Goal: Task Accomplishment & Management: Use online tool/utility

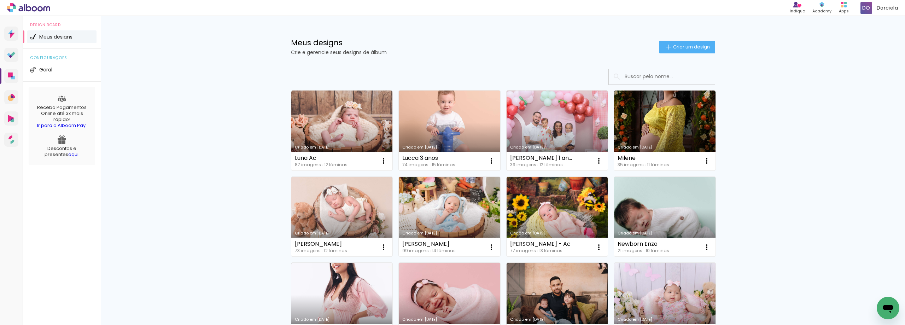
click at [311, 128] on link "Criado em [DATE]" at bounding box center [341, 130] width 101 height 80
click at [682, 47] on span "Criar um design" at bounding box center [691, 47] width 37 height 5
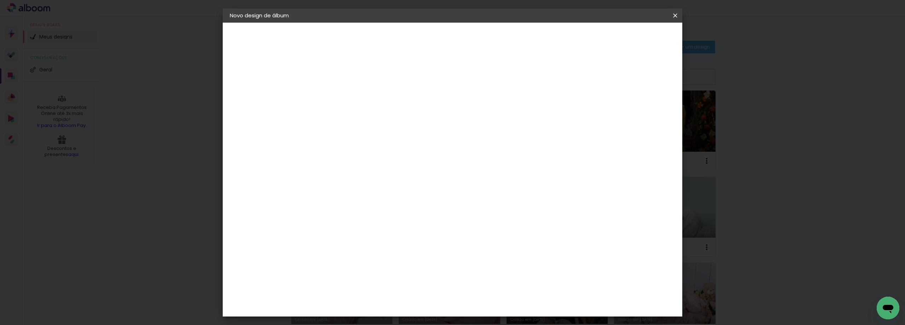
click at [345, 93] on input at bounding box center [345, 94] width 0 height 11
click at [675, 16] on iron-icon at bounding box center [675, 15] width 8 height 7
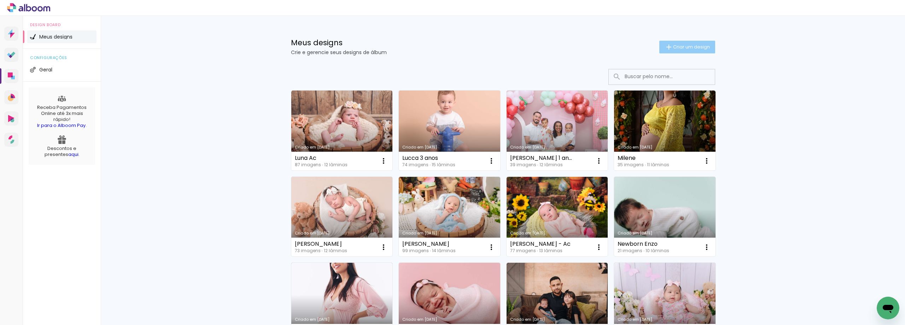
click at [702, 45] on span "Criar um design" at bounding box center [691, 47] width 37 height 5
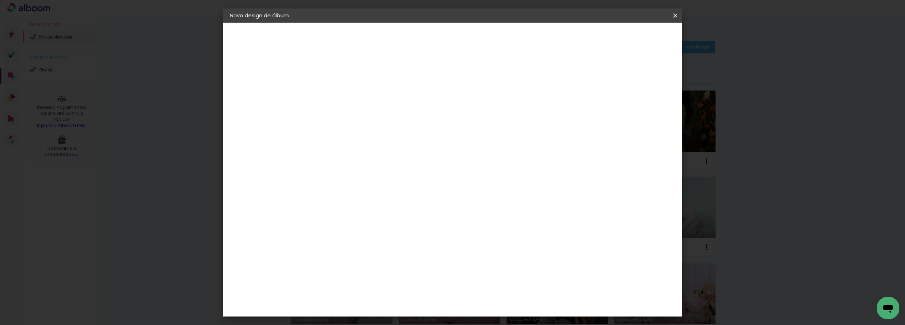
click at [345, 94] on input at bounding box center [345, 94] width 0 height 11
type input "A"
type input "[PERSON_NAME]"
type paper-input "[PERSON_NAME]"
click at [418, 43] on paper-button "Avançar" at bounding box center [400, 37] width 35 height 12
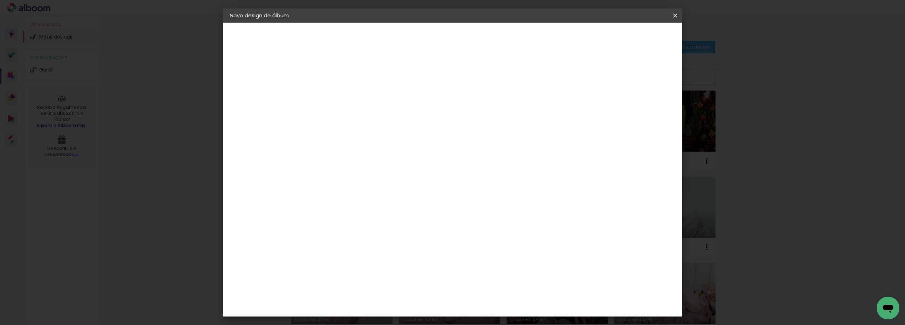
scroll to position [848, 0]
click at [356, 241] on div "Inter Color" at bounding box center [348, 246] width 15 height 11
click at [0, 0] on slot "Avançar" at bounding box center [0, 0] width 0 height 0
click at [393, 262] on span "20 × 20" at bounding box center [376, 269] width 33 height 14
click at [0, 0] on slot "Avançar" at bounding box center [0, 0] width 0 height 0
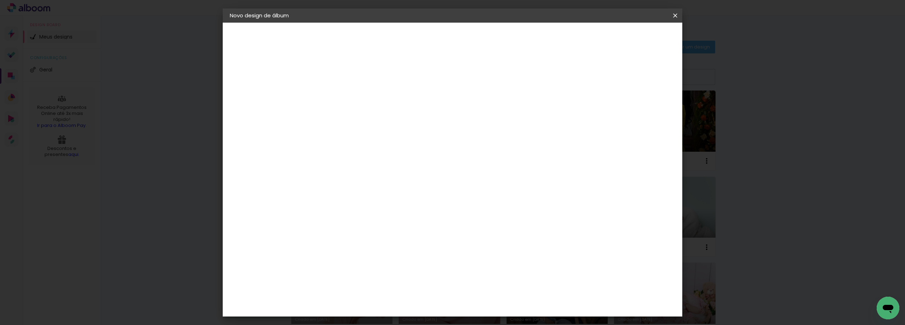
click at [631, 37] on span "Iniciar design" at bounding box center [615, 37] width 32 height 5
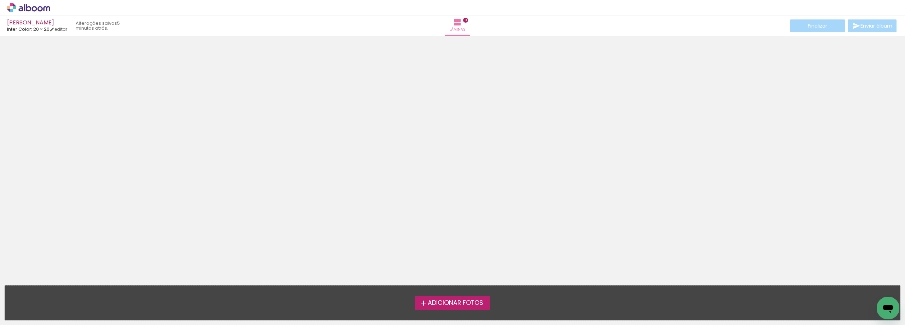
click at [460, 306] on span "Adicionar Fotos" at bounding box center [455, 303] width 55 height 6
click at [0, 0] on input "file" at bounding box center [0, 0] width 0 height 0
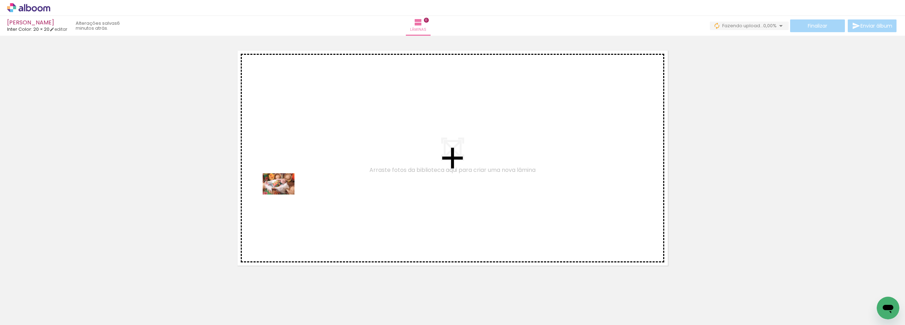
drag, startPoint x: 78, startPoint y: 303, endPoint x: 284, endPoint y: 194, distance: 232.4
click at [284, 194] on quentale-workspace at bounding box center [452, 162] width 905 height 325
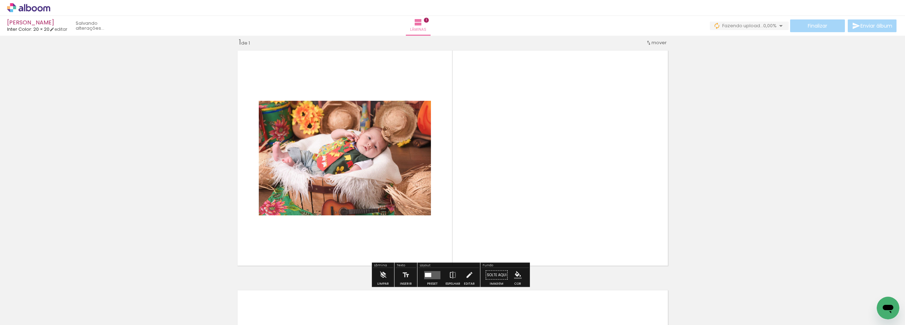
scroll to position [9, 0]
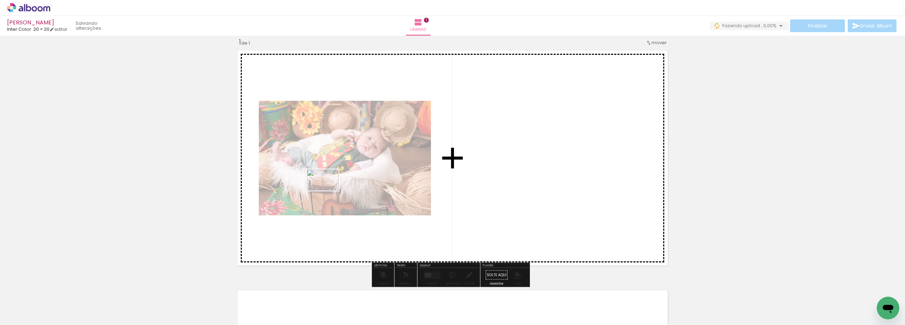
drag, startPoint x: 119, startPoint y: 309, endPoint x: 328, endPoint y: 190, distance: 239.6
click at [328, 190] on quentale-workspace at bounding box center [452, 162] width 905 height 325
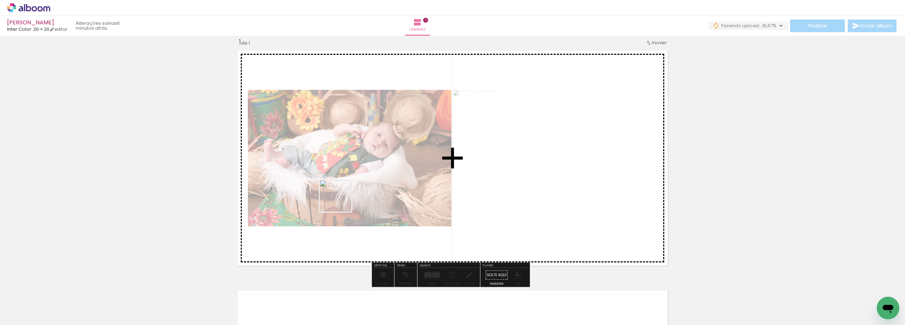
drag, startPoint x: 160, startPoint y: 305, endPoint x: 355, endPoint y: 193, distance: 224.8
click at [355, 193] on quentale-workspace at bounding box center [452, 162] width 905 height 325
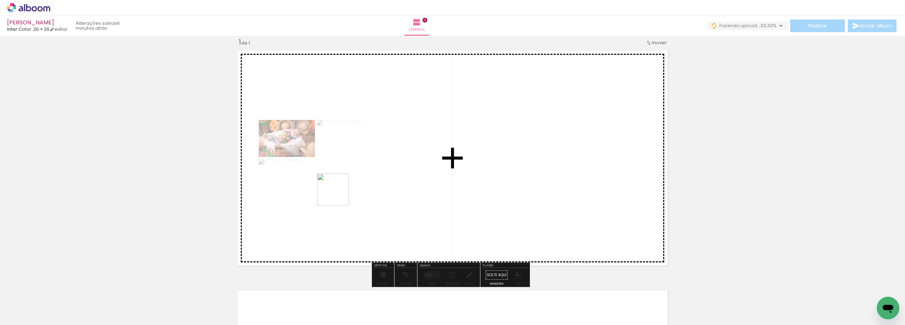
drag, startPoint x: 197, startPoint y: 308, endPoint x: 278, endPoint y: 275, distance: 87.5
click at [342, 190] on quentale-workspace at bounding box center [452, 162] width 905 height 325
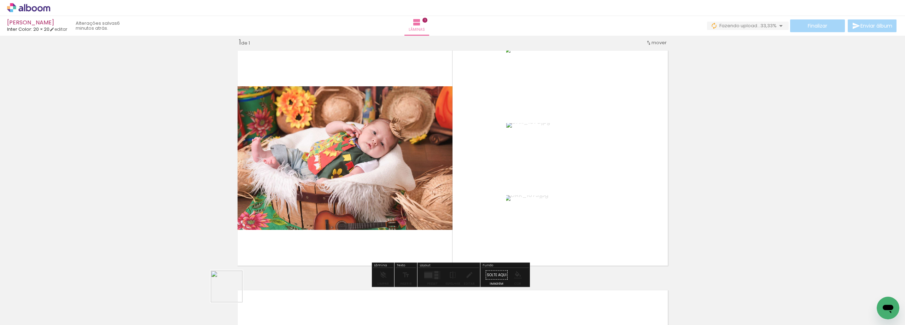
drag, startPoint x: 226, startPoint y: 301, endPoint x: 287, endPoint y: 277, distance: 65.7
click at [323, 177] on quentale-workspace at bounding box center [452, 162] width 905 height 325
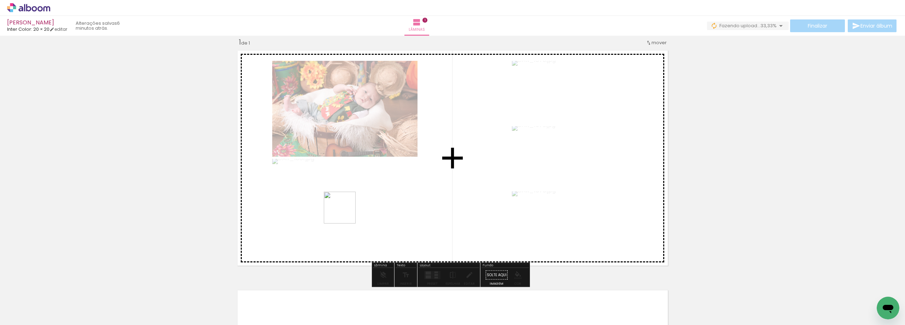
drag, startPoint x: 277, startPoint y: 296, endPoint x: 364, endPoint y: 188, distance: 138.7
click at [364, 188] on quentale-workspace at bounding box center [452, 162] width 905 height 325
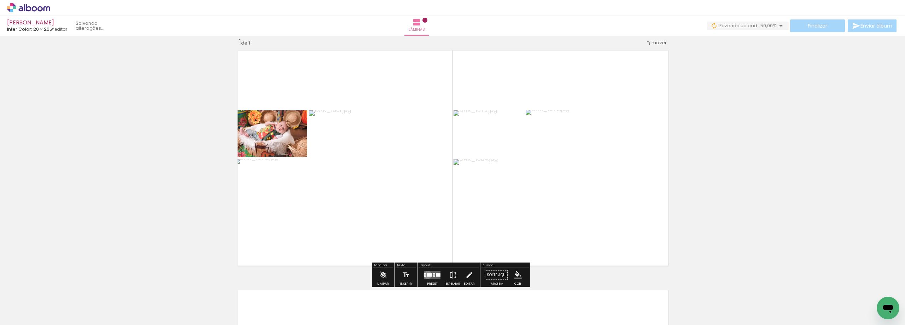
click at [427, 275] on div at bounding box center [429, 275] width 5 height 4
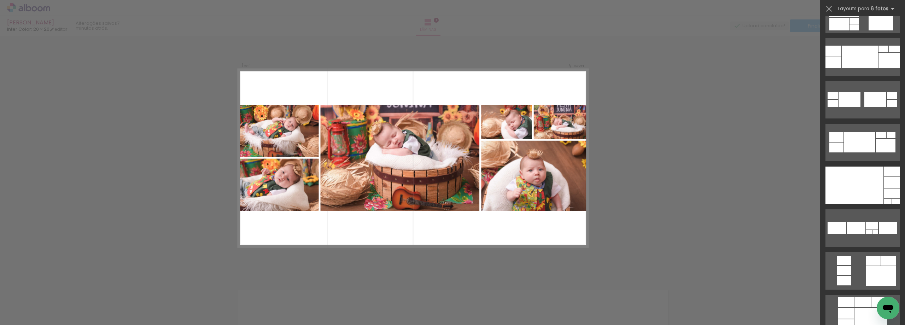
scroll to position [330, 0]
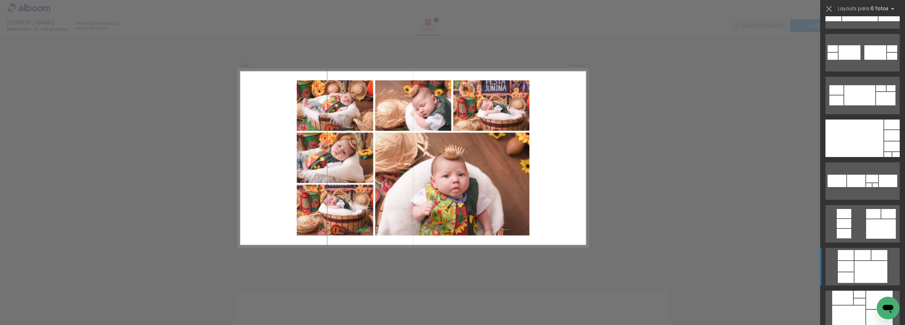
click at [858, 266] on div at bounding box center [870, 272] width 33 height 22
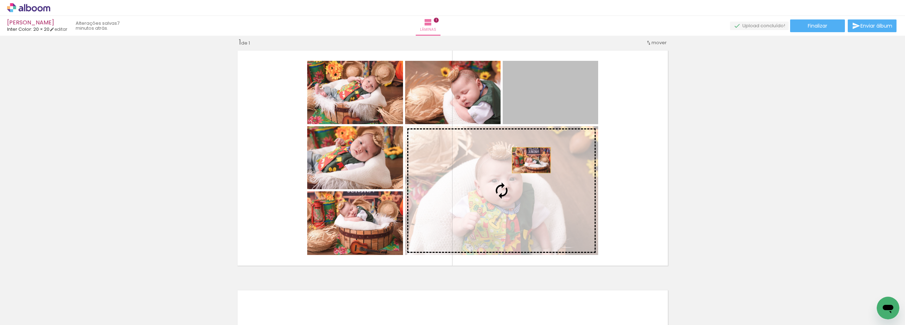
drag, startPoint x: 550, startPoint y: 107, endPoint x: 527, endPoint y: 167, distance: 63.5
click at [0, 0] on slot at bounding box center [0, 0] width 0 height 0
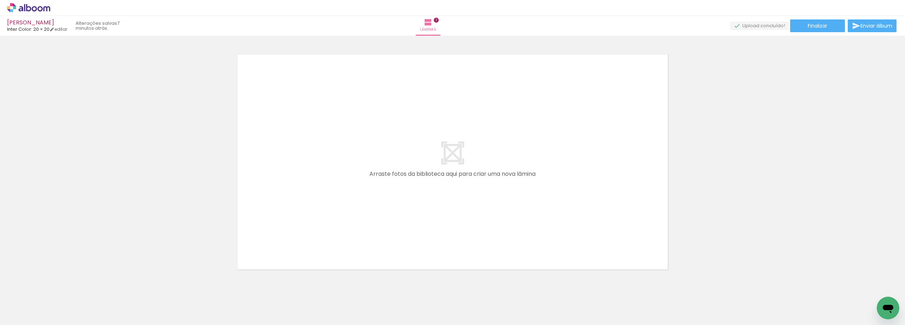
scroll to position [262, 0]
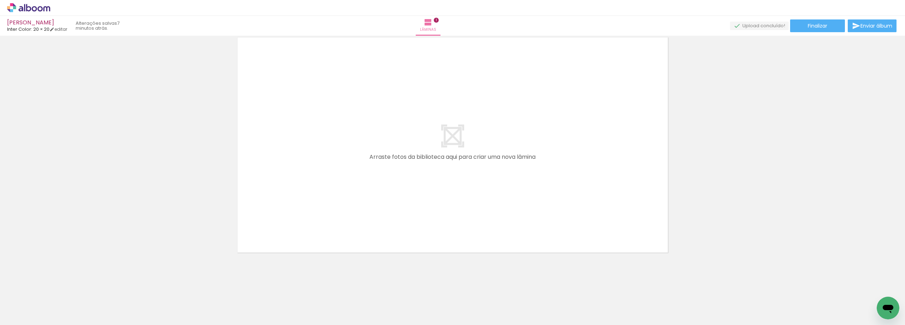
click at [17, 316] on span "Adicionar Fotos" at bounding box center [24, 315] width 21 height 8
click at [0, 0] on input "file" at bounding box center [0, 0] width 0 height 0
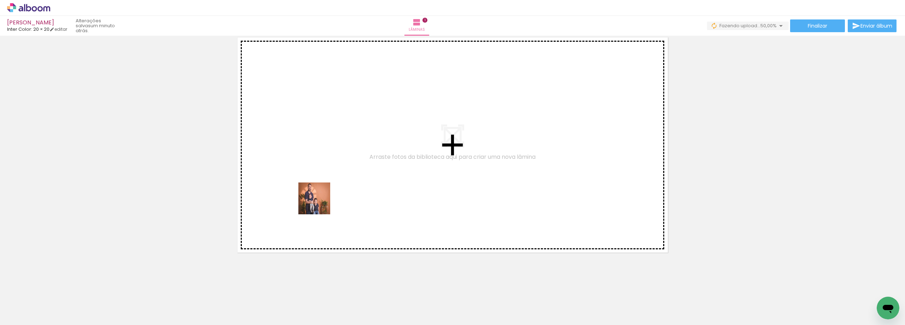
drag, startPoint x: 317, startPoint y: 306, endPoint x: 319, endPoint y: 204, distance: 102.9
click at [319, 204] on quentale-workspace at bounding box center [452, 162] width 905 height 325
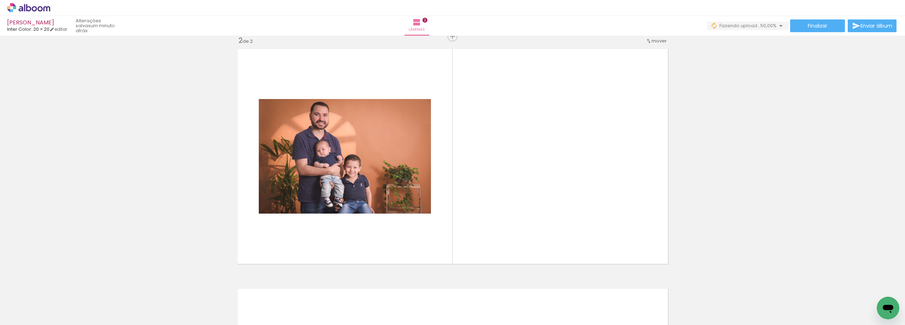
scroll to position [249, 0]
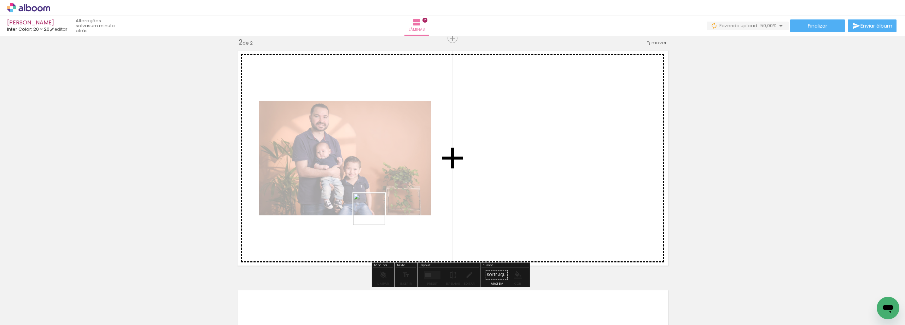
drag, startPoint x: 354, startPoint y: 306, endPoint x: 374, endPoint y: 214, distance: 93.6
click at [374, 214] on quentale-workspace at bounding box center [452, 162] width 905 height 325
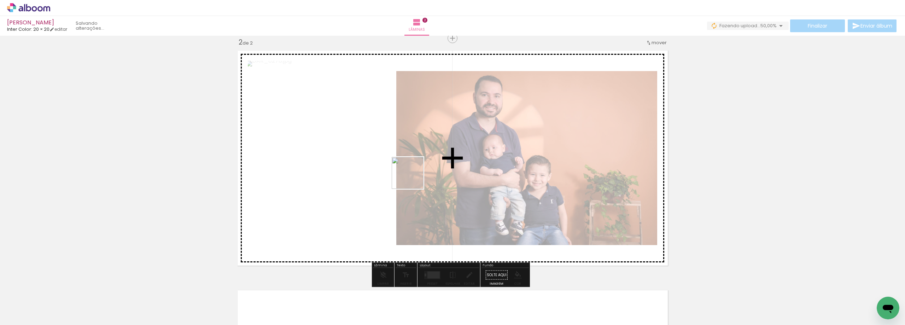
drag, startPoint x: 389, startPoint y: 295, endPoint x: 425, endPoint y: 287, distance: 37.0
click at [415, 169] on quentale-workspace at bounding box center [452, 162] width 905 height 325
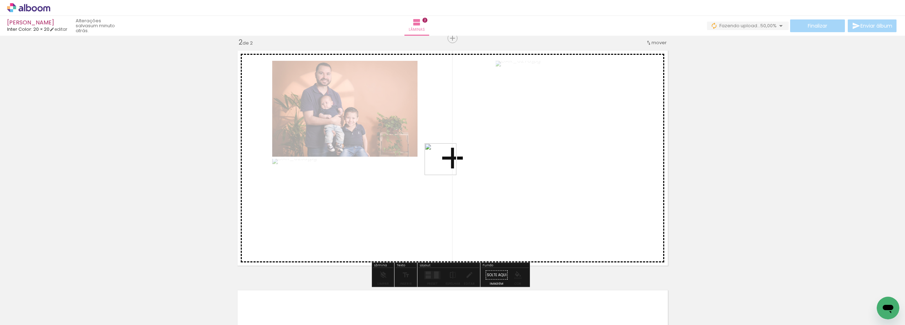
drag, startPoint x: 425, startPoint y: 303, endPoint x: 463, endPoint y: 266, distance: 52.2
click at [449, 170] on quentale-workspace at bounding box center [452, 162] width 905 height 325
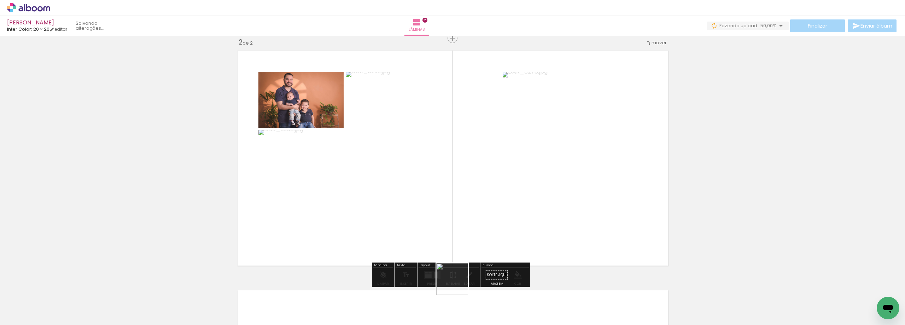
drag, startPoint x: 452, startPoint y: 305, endPoint x: 457, endPoint y: 284, distance: 21.2
click at [457, 284] on quentale-thumb at bounding box center [467, 301] width 40 height 41
click at [456, 284] on paper-icon-button at bounding box center [451, 286] width 9 height 9
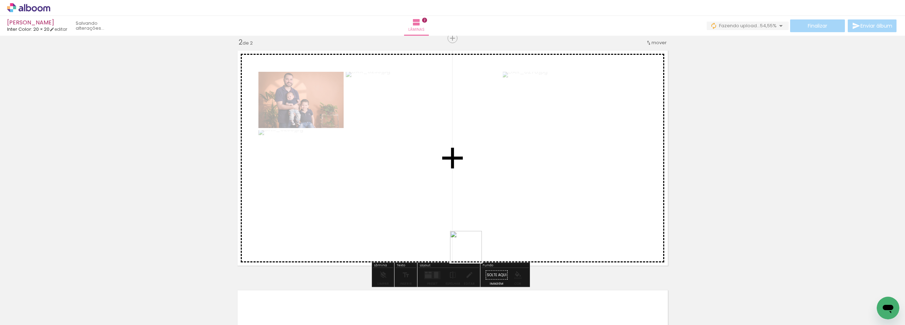
drag, startPoint x: 469, startPoint y: 301, endPoint x: 476, endPoint y: 191, distance: 110.5
click at [476, 191] on quentale-workspace at bounding box center [452, 162] width 905 height 325
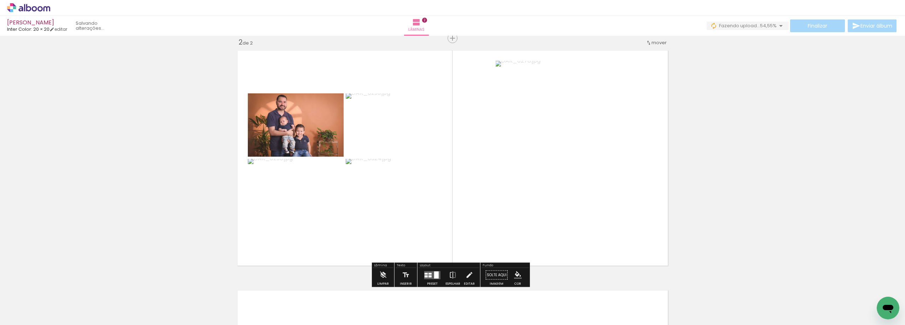
click at [30, 314] on span "Adicionar Fotos" at bounding box center [24, 315] width 21 height 8
click at [0, 0] on input "file" at bounding box center [0, 0] width 0 height 0
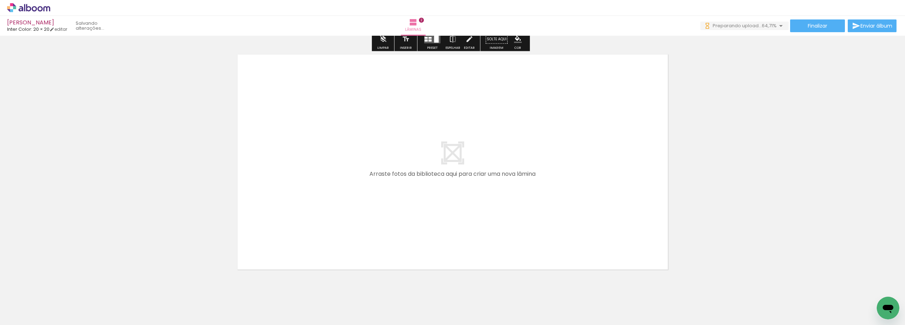
scroll to position [501, 0]
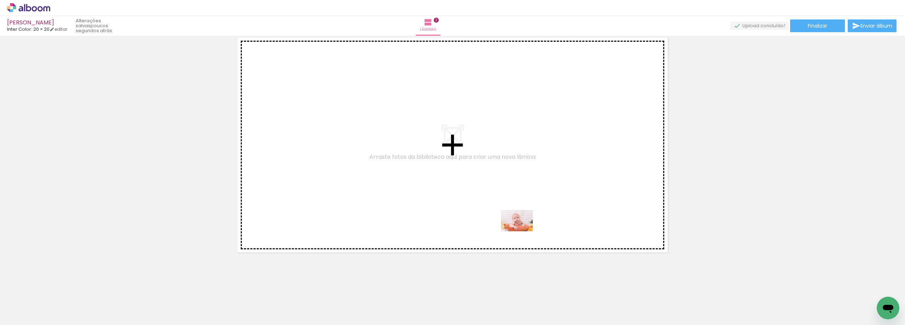
drag, startPoint x: 692, startPoint y: 306, endPoint x: 468, endPoint y: 207, distance: 245.1
click at [468, 207] on quentale-workspace at bounding box center [452, 162] width 905 height 325
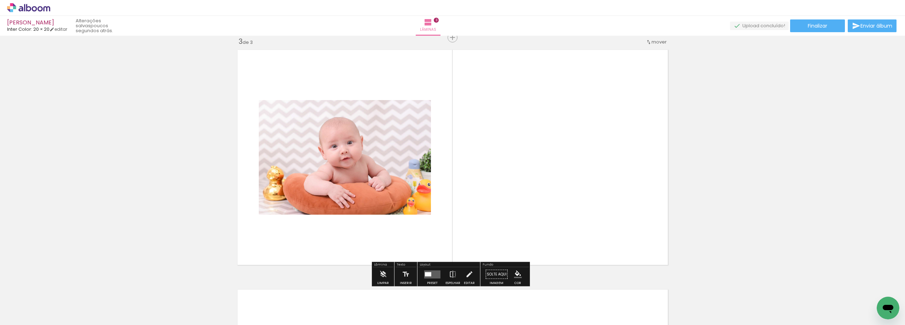
scroll to position [488, 0]
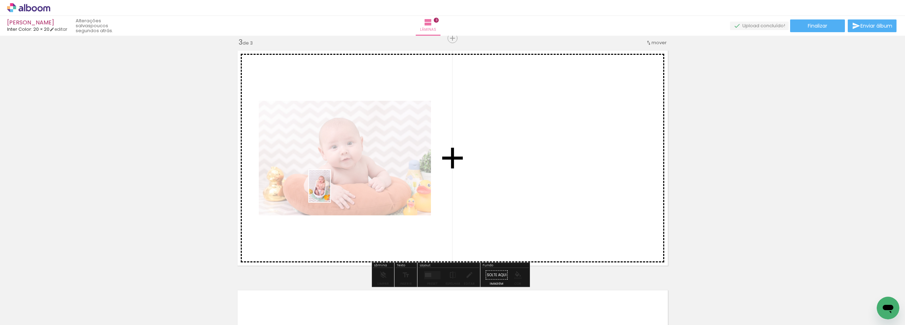
drag, startPoint x: 623, startPoint y: 300, endPoint x: 330, endPoint y: 191, distance: 312.3
click at [330, 191] on quentale-workspace at bounding box center [452, 162] width 905 height 325
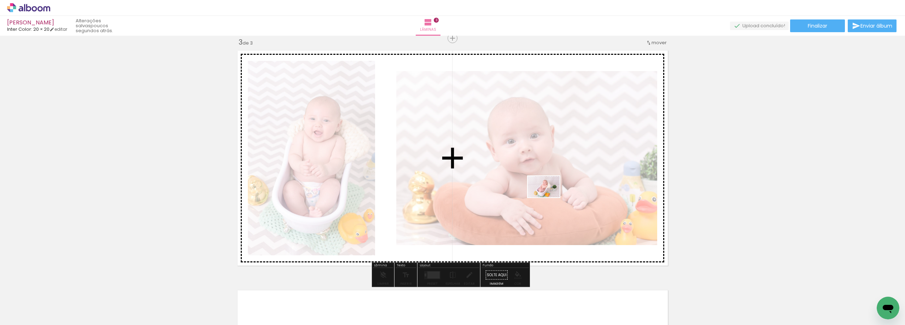
drag, startPoint x: 593, startPoint y: 312, endPoint x: 549, endPoint y: 197, distance: 123.1
click at [549, 197] on quentale-workspace at bounding box center [452, 162] width 905 height 325
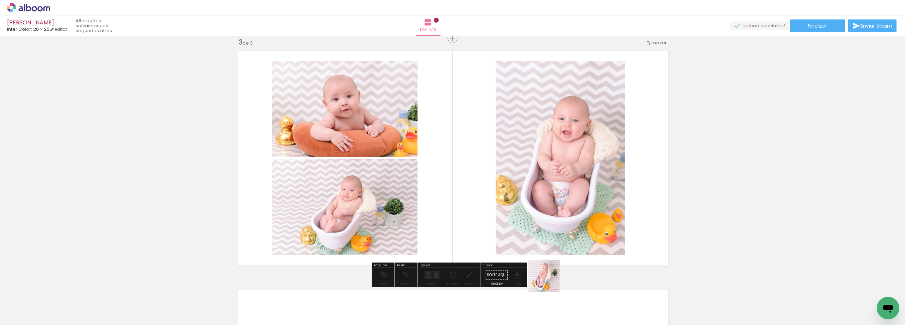
drag, startPoint x: 551, startPoint y: 302, endPoint x: 546, endPoint y: 200, distance: 102.2
click at [546, 200] on quentale-workspace at bounding box center [452, 162] width 905 height 325
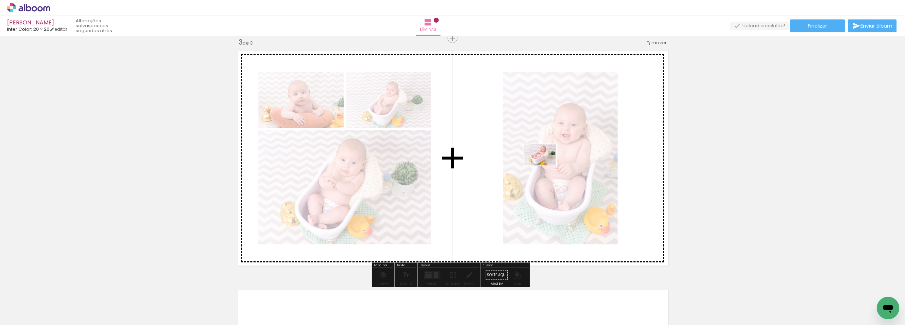
drag, startPoint x: 500, startPoint y: 307, endPoint x: 545, endPoint y: 165, distance: 148.8
click at [545, 165] on quentale-workspace at bounding box center [452, 162] width 905 height 325
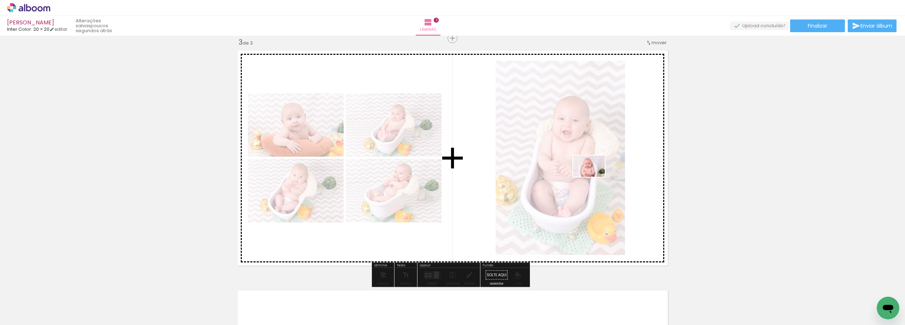
drag, startPoint x: 664, startPoint y: 300, endPoint x: 591, endPoint y: 174, distance: 146.0
click at [591, 174] on quentale-workspace at bounding box center [452, 162] width 905 height 325
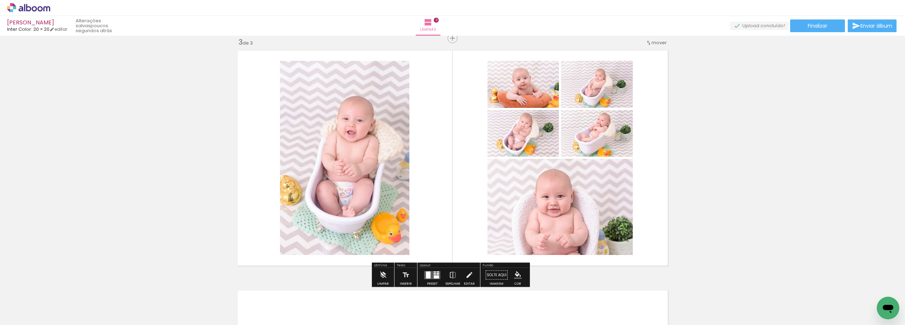
click at [480, 116] on quentale-layouter at bounding box center [452, 158] width 437 height 222
click at [391, 147] on quentale-photo at bounding box center [344, 158] width 129 height 194
click at [421, 271] on paper-button "Preset" at bounding box center [432, 277] width 23 height 18
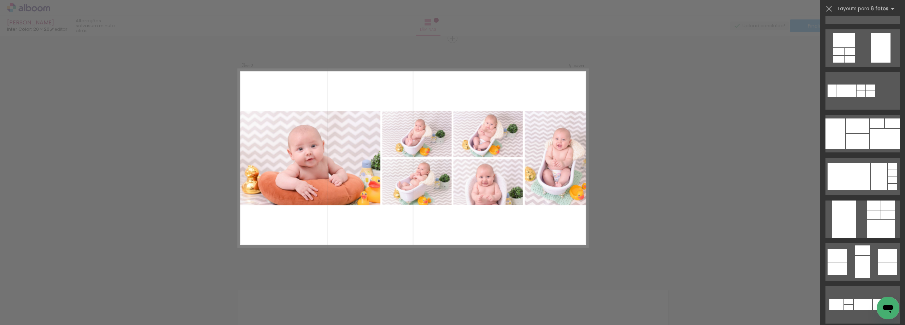
scroll to position [471, 0]
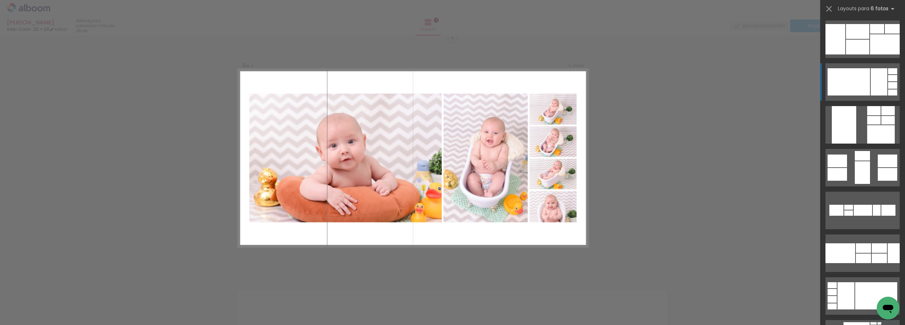
click at [870, 80] on div at bounding box center [878, 81] width 17 height 27
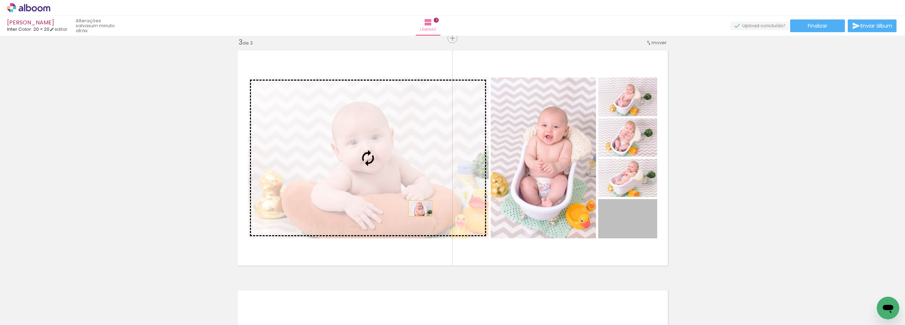
drag, startPoint x: 630, startPoint y: 229, endPoint x: 417, endPoint y: 208, distance: 213.4
click at [0, 0] on slot at bounding box center [0, 0] width 0 height 0
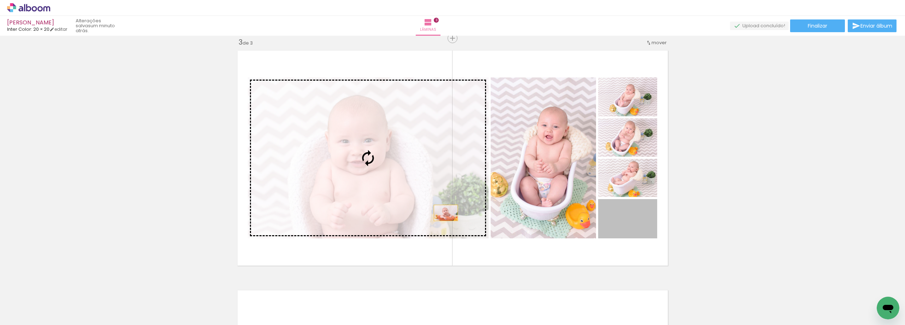
drag, startPoint x: 630, startPoint y: 222, endPoint x: 436, endPoint y: 210, distance: 194.4
click at [0, 0] on slot at bounding box center [0, 0] width 0 height 0
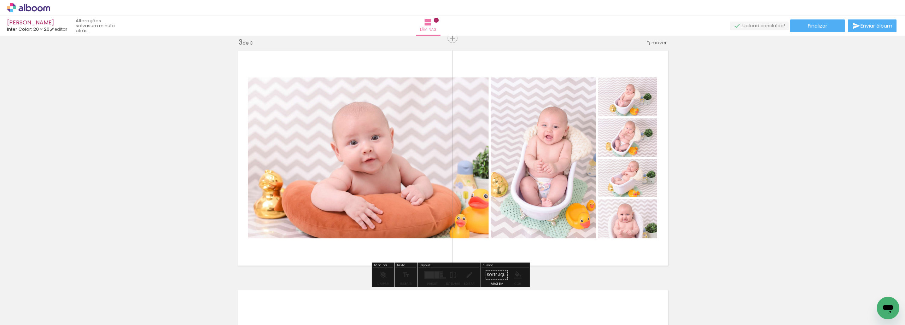
drag, startPoint x: 616, startPoint y: 178, endPoint x: 623, endPoint y: 175, distance: 6.8
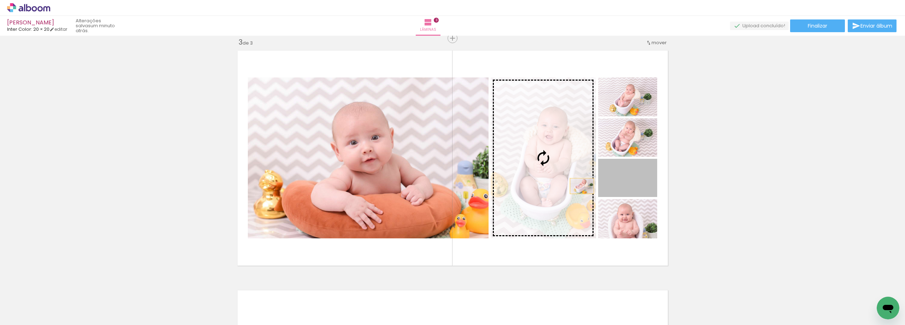
drag, startPoint x: 644, startPoint y: 188, endPoint x: 579, endPoint y: 186, distance: 64.7
click at [0, 0] on slot at bounding box center [0, 0] width 0 height 0
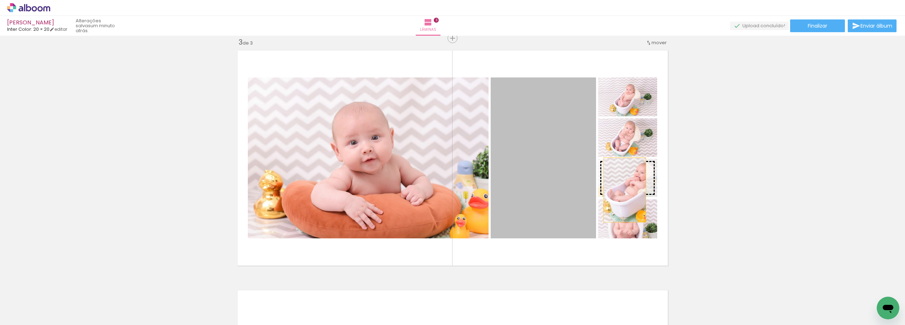
drag, startPoint x: 569, startPoint y: 186, endPoint x: 622, endPoint y: 190, distance: 52.5
click at [0, 0] on slot at bounding box center [0, 0] width 0 height 0
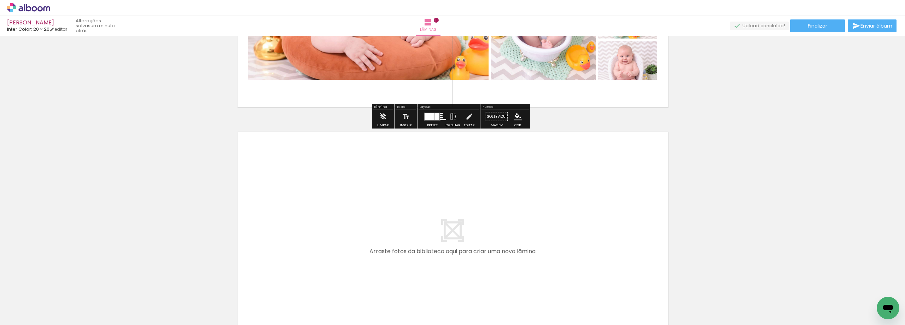
scroll to position [741, 0]
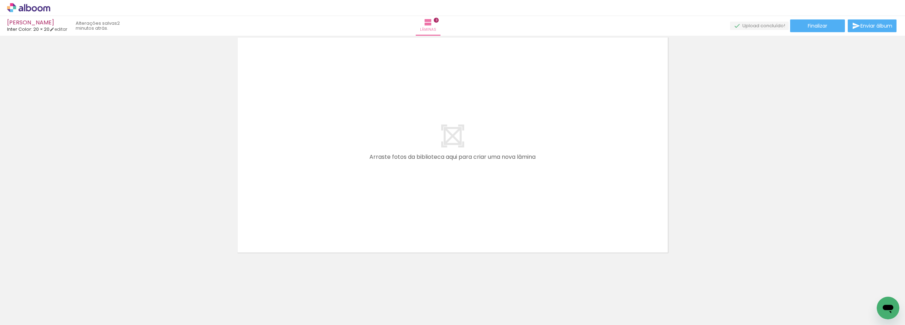
click at [23, 313] on span "Adicionar Fotos" at bounding box center [24, 315] width 21 height 8
click at [0, 0] on input "file" at bounding box center [0, 0] width 0 height 0
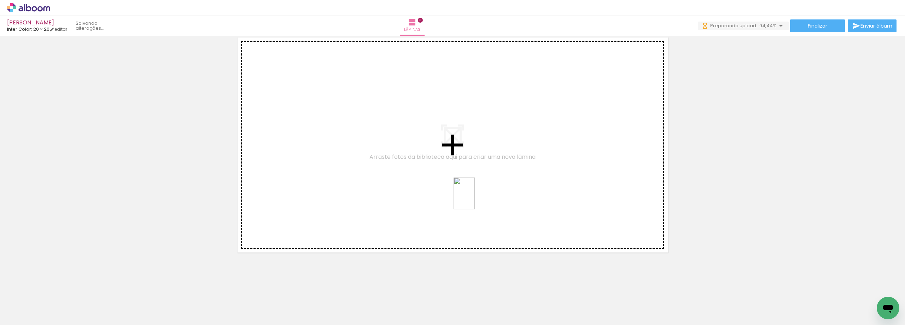
drag, startPoint x: 744, startPoint y: 303, endPoint x: 475, endPoint y: 199, distance: 289.0
click at [475, 199] on quentale-workspace at bounding box center [452, 162] width 905 height 325
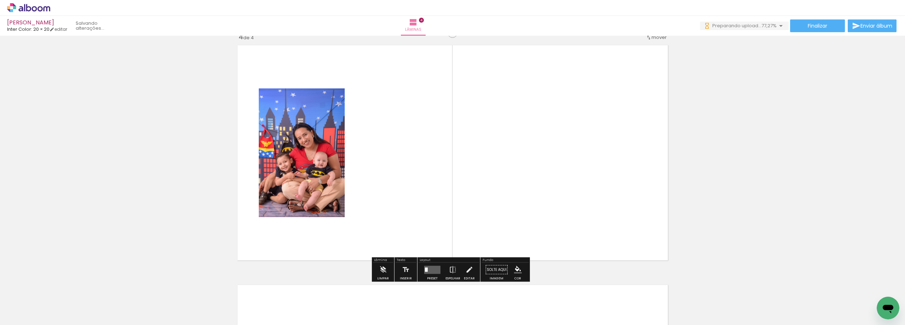
scroll to position [728, 0]
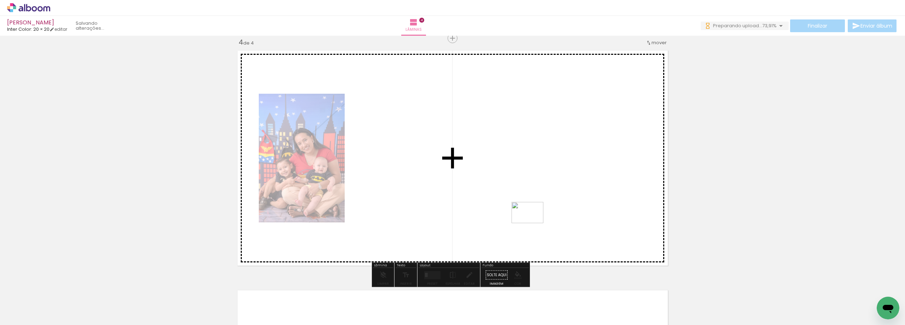
drag, startPoint x: 788, startPoint y: 307, endPoint x: 515, endPoint y: 199, distance: 294.0
click at [515, 199] on quentale-workspace at bounding box center [452, 162] width 905 height 325
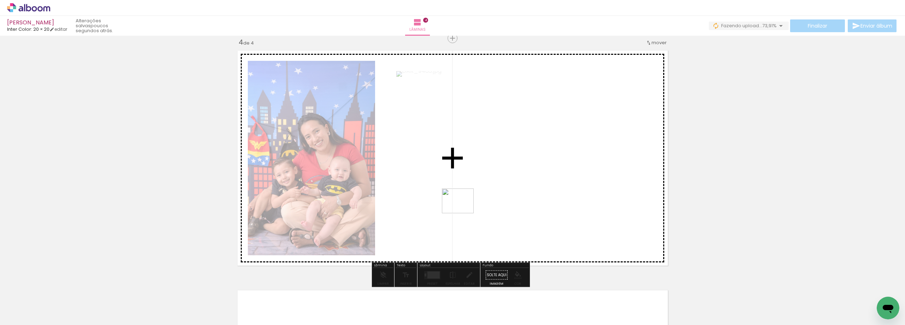
drag, startPoint x: 824, startPoint y: 301, endPoint x: 463, endPoint y: 210, distance: 372.5
click at [463, 210] on quentale-workspace at bounding box center [452, 162] width 905 height 325
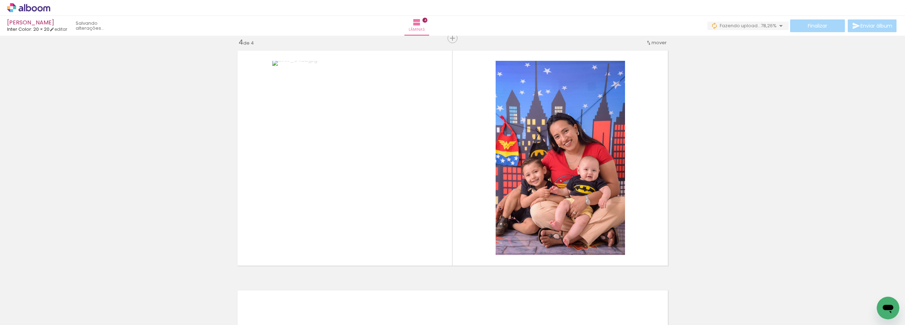
scroll to position [0, 66]
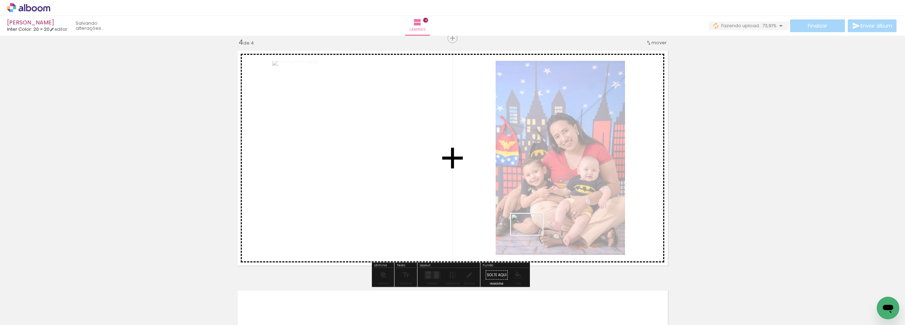
drag, startPoint x: 802, startPoint y: 312, endPoint x: 660, endPoint y: 242, distance: 157.9
click at [486, 185] on quentale-workspace at bounding box center [452, 162] width 905 height 325
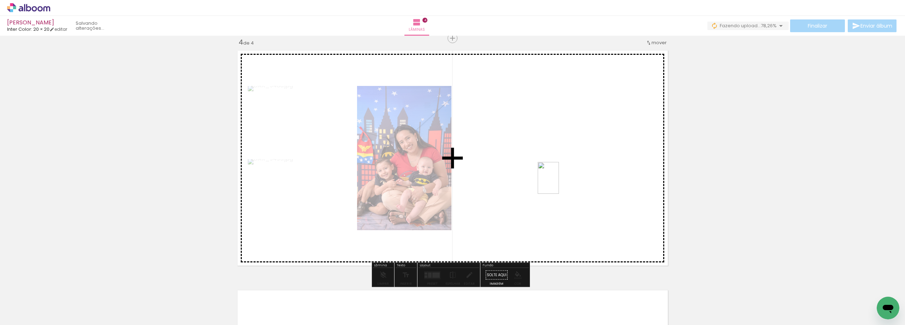
drag, startPoint x: 836, startPoint y: 307, endPoint x: 559, endPoint y: 183, distance: 304.0
click at [559, 183] on quentale-workspace at bounding box center [452, 162] width 905 height 325
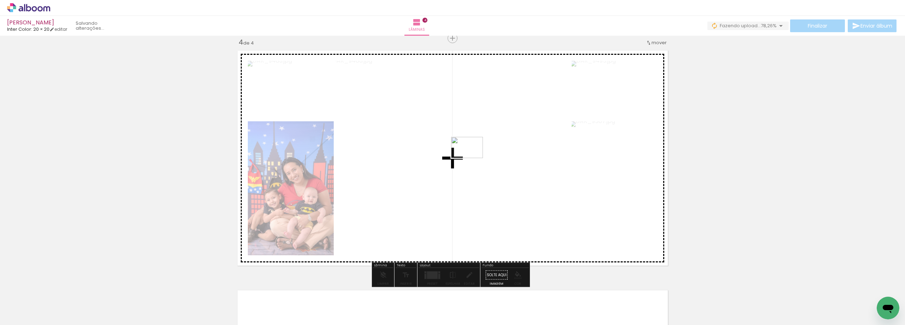
drag, startPoint x: 869, startPoint y: 307, endPoint x: 444, endPoint y: 143, distance: 454.9
click at [444, 143] on quentale-workspace at bounding box center [452, 162] width 905 height 325
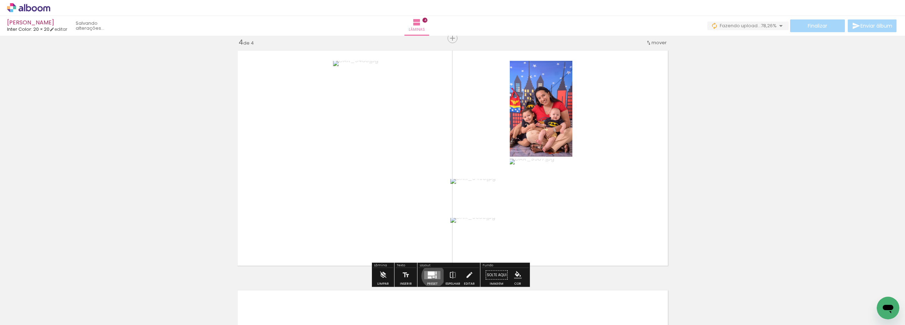
click at [431, 276] on quentale-layouter at bounding box center [432, 275] width 16 height 8
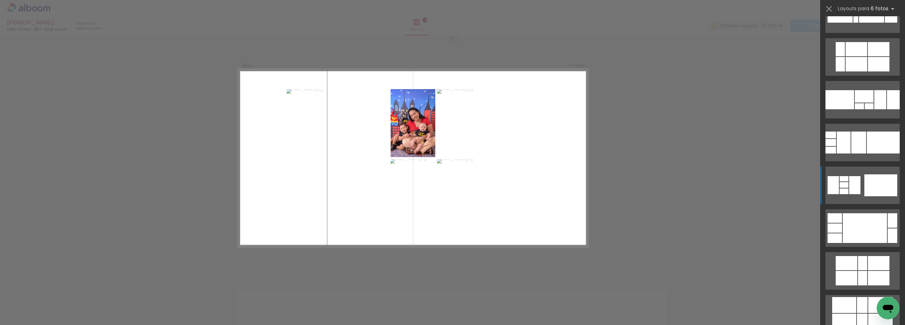
scroll to position [330, 0]
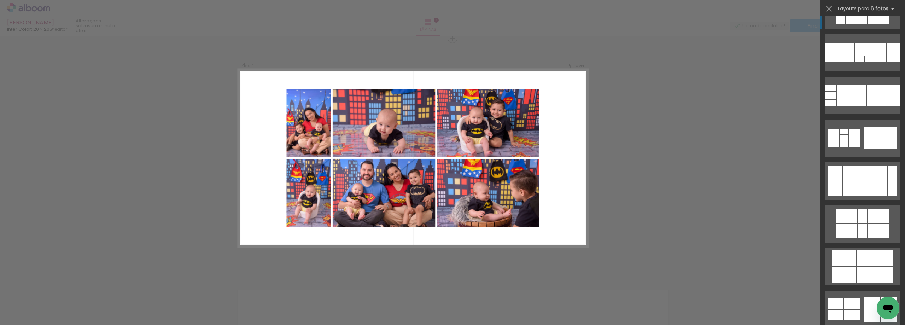
click at [864, 27] on quentale-layouter at bounding box center [862, 9] width 74 height 37
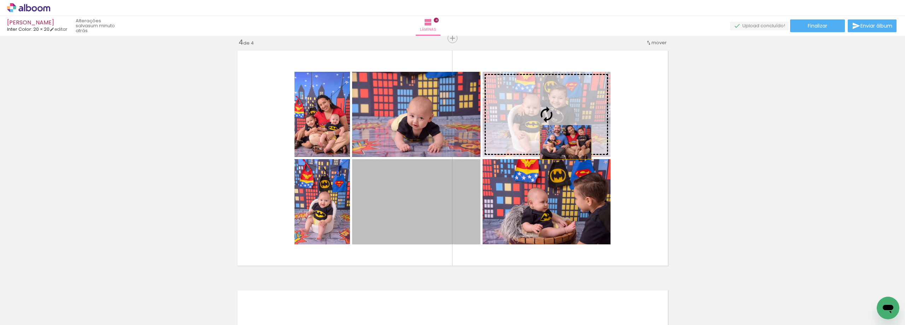
drag, startPoint x: 436, startPoint y: 217, endPoint x: 564, endPoint y: 141, distance: 149.5
click at [0, 0] on slot at bounding box center [0, 0] width 0 height 0
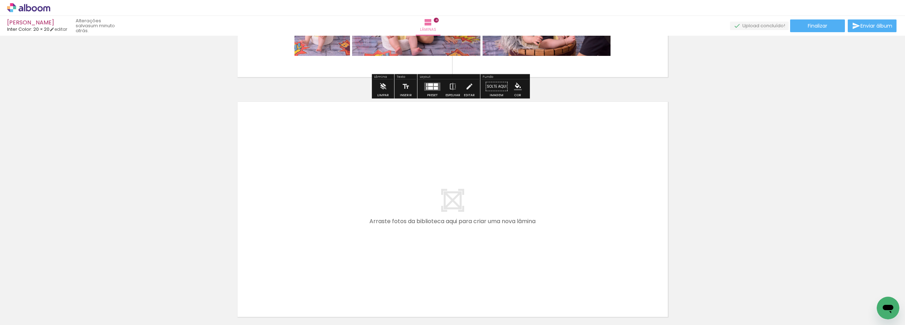
scroll to position [981, 0]
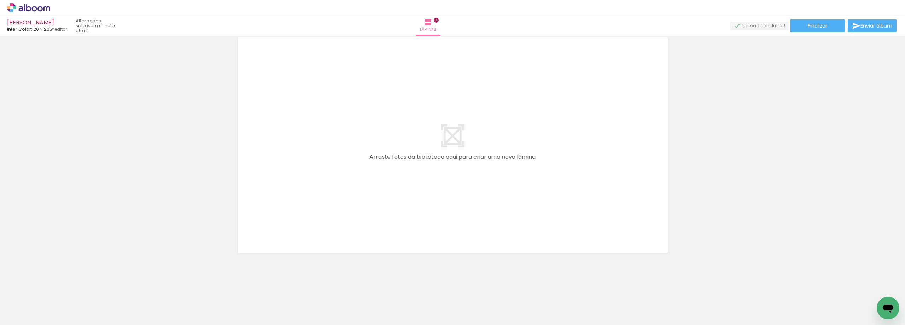
click at [14, 318] on iron-icon at bounding box center [10, 315] width 8 height 8
click at [0, 0] on input "file" at bounding box center [0, 0] width 0 height 0
drag, startPoint x: 680, startPoint y: 323, endPoint x: 17, endPoint y: 18, distance: 729.5
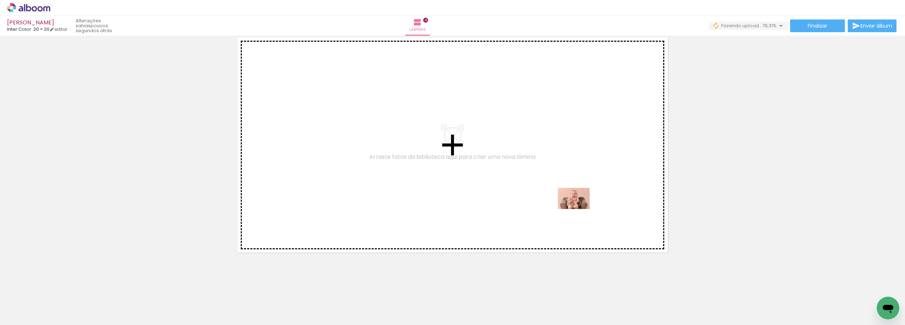
drag, startPoint x: 685, startPoint y: 299, endPoint x: 579, endPoint y: 209, distance: 138.6
click at [579, 209] on quentale-workspace at bounding box center [452, 162] width 905 height 325
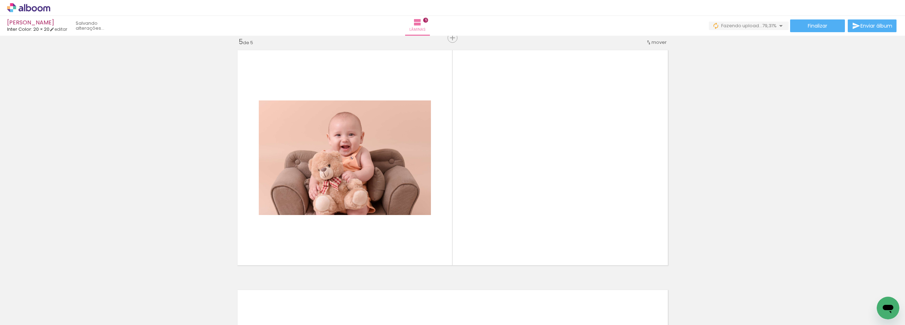
scroll to position [968, 0]
drag, startPoint x: 730, startPoint y: 304, endPoint x: 561, endPoint y: 214, distance: 191.8
click at [561, 214] on quentale-workspace at bounding box center [452, 162] width 905 height 325
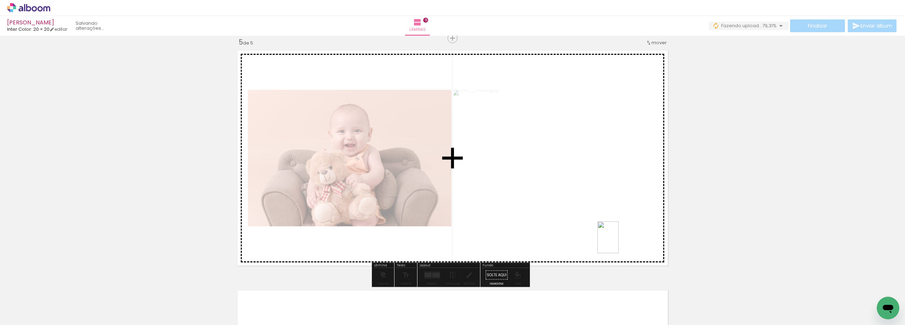
drag, startPoint x: 759, startPoint y: 312, endPoint x: 745, endPoint y: 285, distance: 31.0
click at [622, 241] on quentale-workspace at bounding box center [452, 162] width 905 height 325
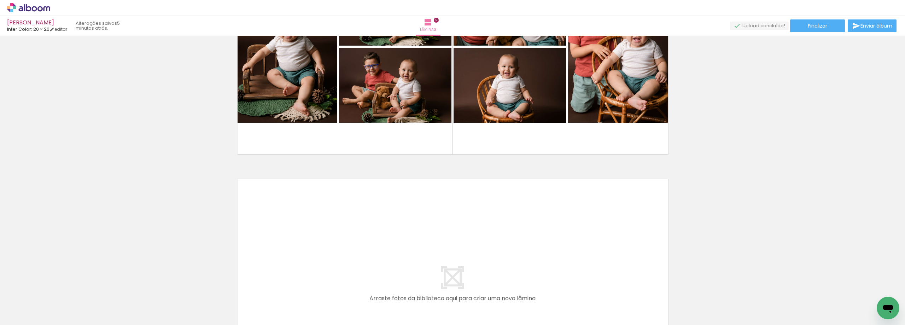
scroll to position [2179, 0]
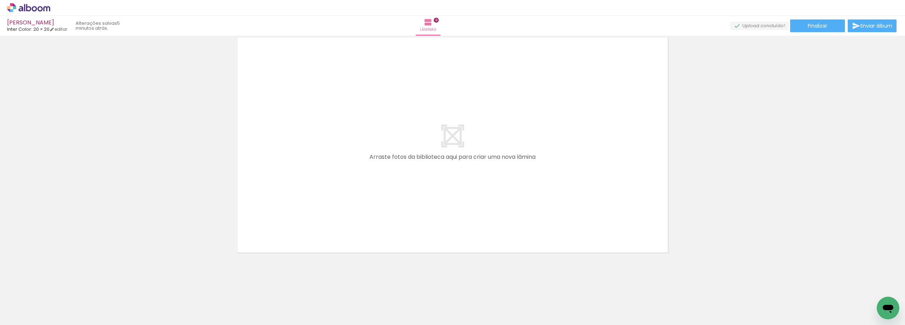
click at [24, 316] on span "Adicionar Fotos" at bounding box center [24, 315] width 21 height 8
click at [0, 0] on input "file" at bounding box center [0, 0] width 0 height 0
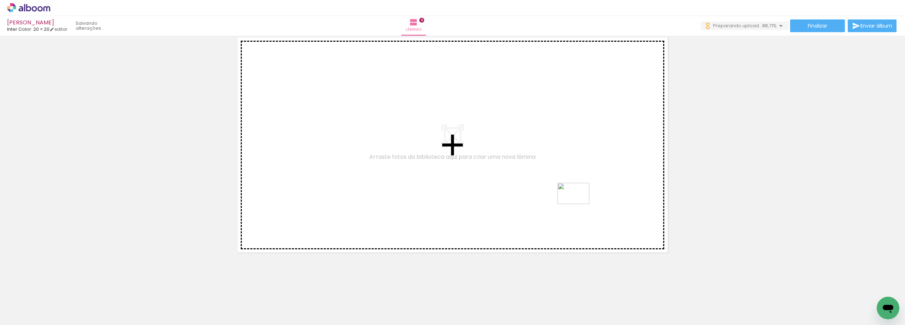
drag, startPoint x: 870, startPoint y: 311, endPoint x: 579, endPoint y: 204, distance: 310.8
click at [579, 204] on quentale-workspace at bounding box center [452, 162] width 905 height 325
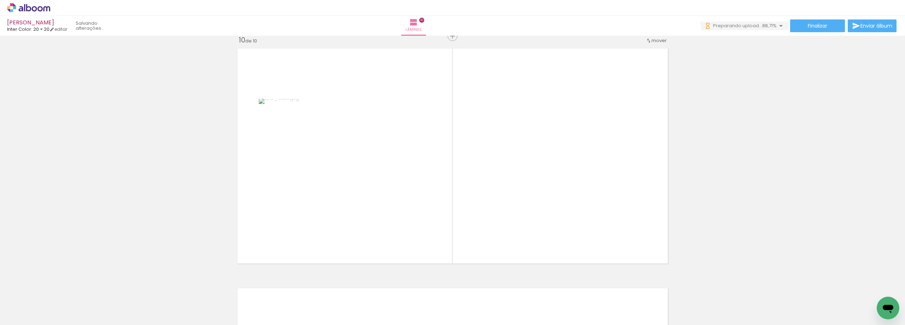
scroll to position [2166, 0]
drag, startPoint x: 683, startPoint y: 294, endPoint x: 578, endPoint y: 168, distance: 164.1
click at [578, 168] on quentale-workspace at bounding box center [452, 162] width 905 height 325
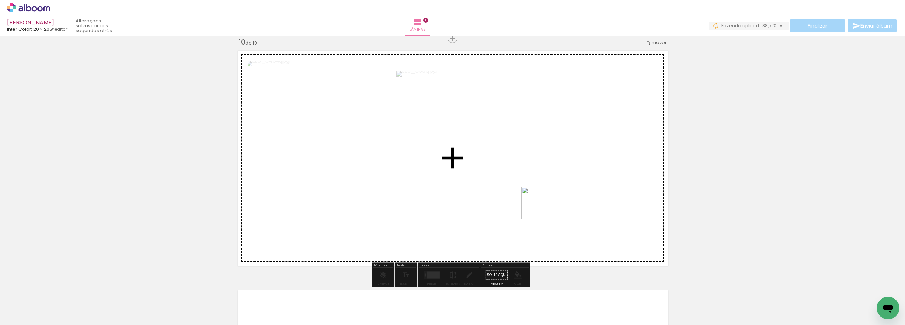
drag, startPoint x: 713, startPoint y: 303, endPoint x: 542, endPoint y: 208, distance: 195.7
click at [542, 208] on quentale-workspace at bounding box center [452, 162] width 905 height 325
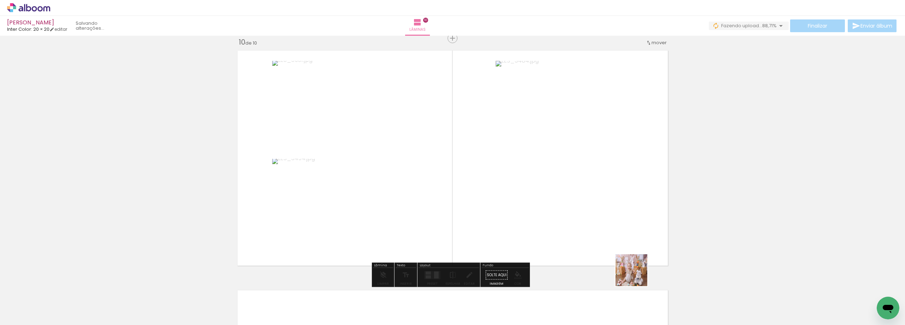
drag, startPoint x: 646, startPoint y: 307, endPoint x: 727, endPoint y: 285, distance: 83.9
click at [589, 202] on quentale-workspace at bounding box center [452, 162] width 905 height 325
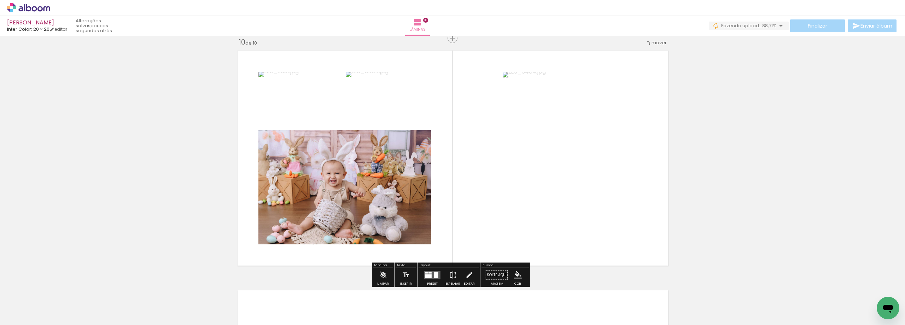
drag, startPoint x: 792, startPoint y: 305, endPoint x: 530, endPoint y: 239, distance: 270.2
click at [530, 239] on quentale-workspace at bounding box center [452, 162] width 905 height 325
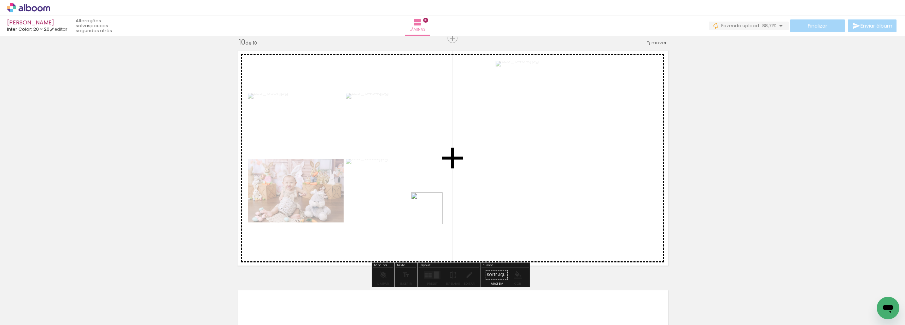
drag, startPoint x: 755, startPoint y: 308, endPoint x: 702, endPoint y: 269, distance: 65.9
click at [430, 204] on quentale-workspace at bounding box center [452, 162] width 905 height 325
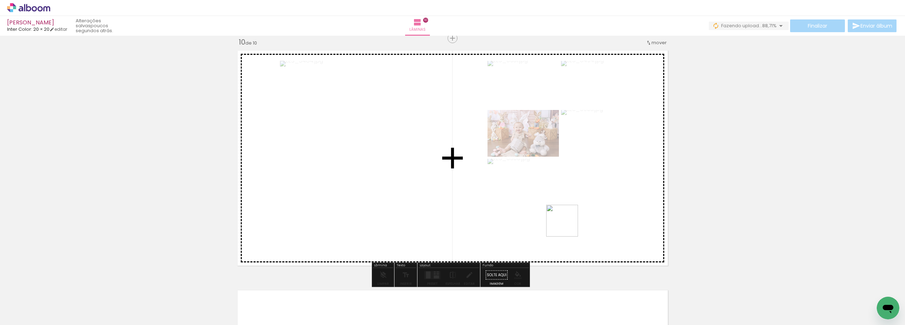
drag, startPoint x: 846, startPoint y: 305, endPoint x: 533, endPoint y: 170, distance: 340.2
click at [533, 170] on quentale-workspace at bounding box center [452, 162] width 905 height 325
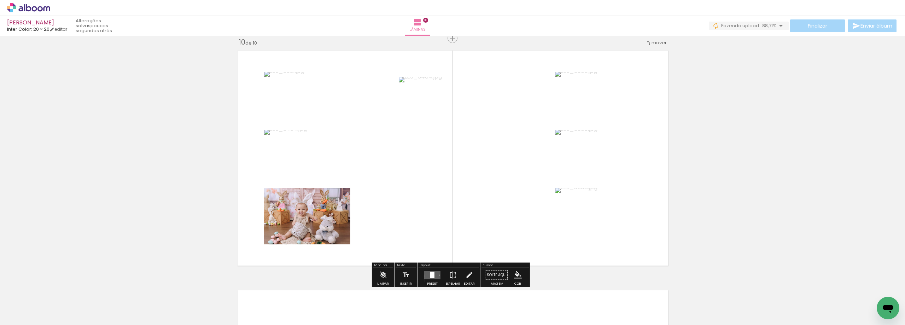
click at [436, 269] on div at bounding box center [432, 275] width 19 height 14
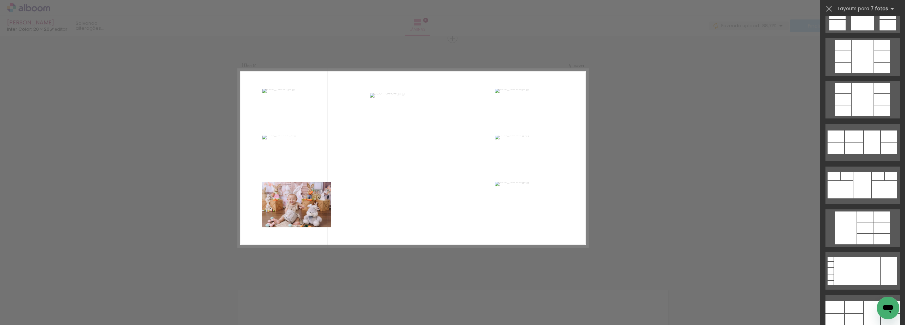
scroll to position [0, 0]
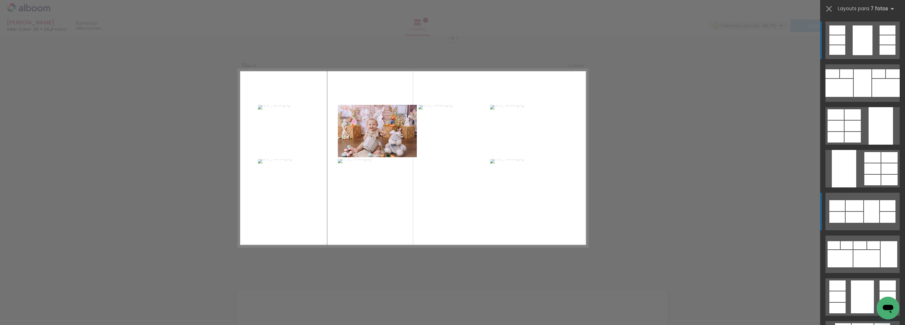
click at [848, 211] on quentale-layouter at bounding box center [862, 211] width 74 height 37
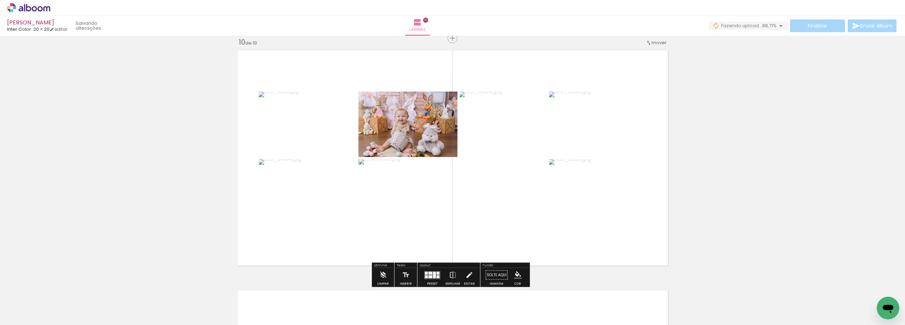
click at [426, 277] on quentale-layouter at bounding box center [432, 275] width 16 height 8
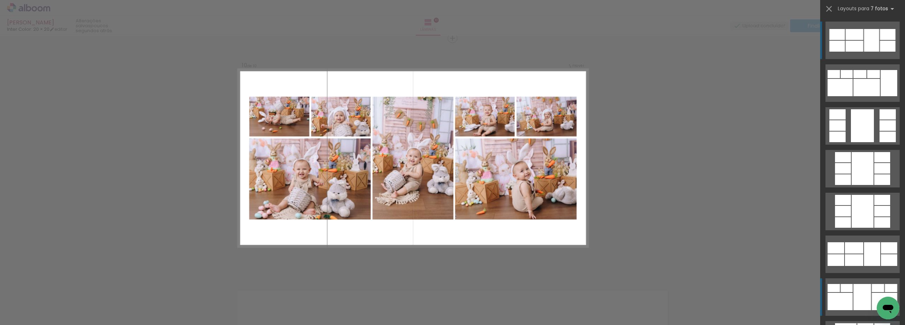
scroll to position [265, 0]
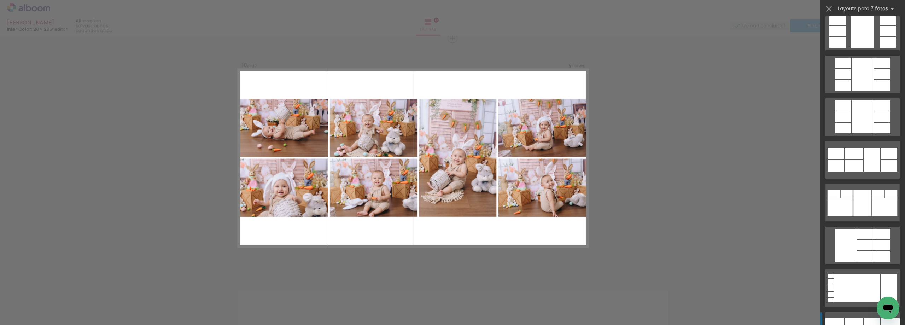
click at [851, 318] on div at bounding box center [854, 324] width 18 height 12
